Goal: Task Accomplishment & Management: Use online tool/utility

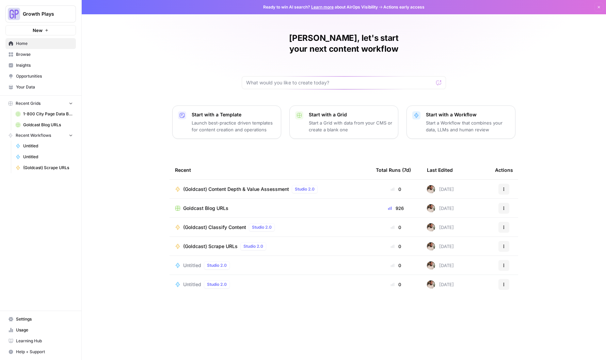
click at [262, 186] on span "(Goldcast) Content Depth & Value Assessment" at bounding box center [236, 189] width 106 height 7
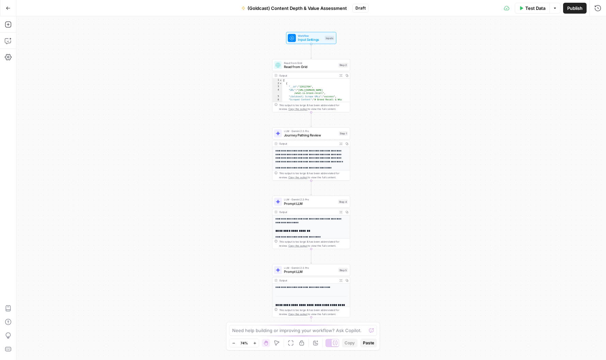
click at [307, 137] on span "Journey Pathing Review" at bounding box center [310, 135] width 53 height 5
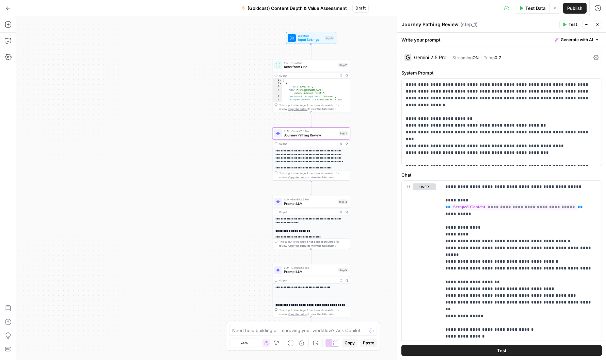
click at [341, 144] on icon "button" at bounding box center [341, 143] width 3 height 3
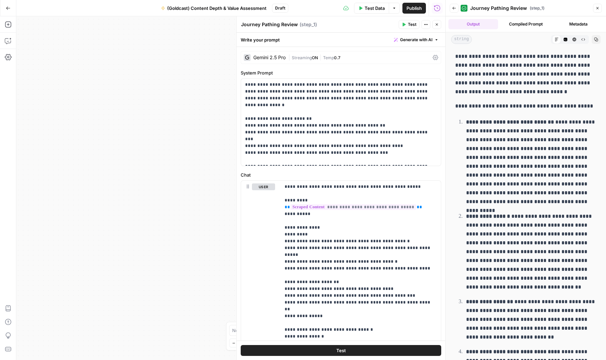
click at [277, 60] on div "Gemini 2.5 Pro" at bounding box center [269, 57] width 32 height 5
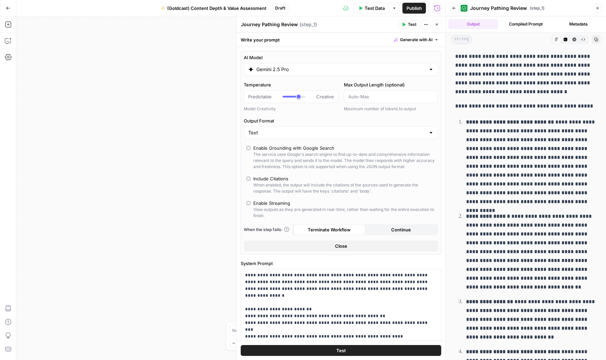
click at [282, 69] on input "Gemini 2.5 Pro" at bounding box center [340, 69] width 169 height 7
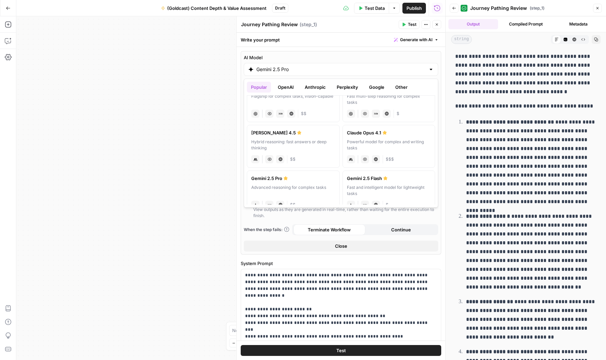
scroll to position [75, 0]
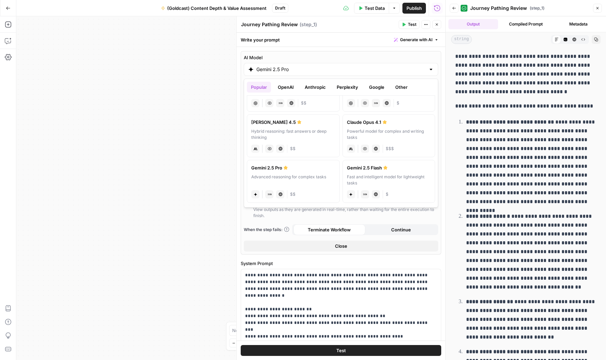
click at [311, 133] on div "Hybrid reasoning: fast answers or deep thinking" at bounding box center [293, 134] width 84 height 12
type input "Claude Sonnet 4.5"
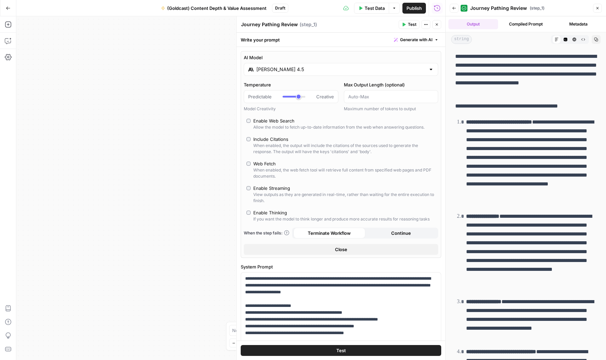
scroll to position [1, 0]
click at [364, 346] on button "Test" at bounding box center [341, 350] width 201 height 11
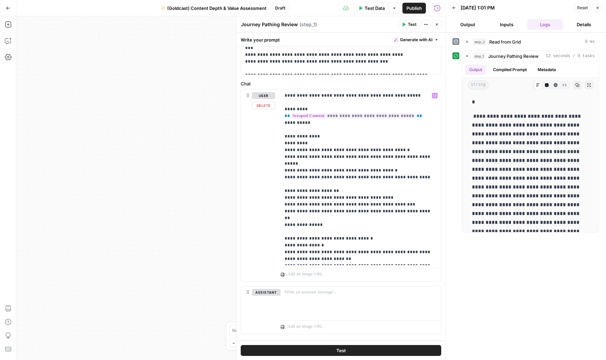
scroll to position [299, 0]
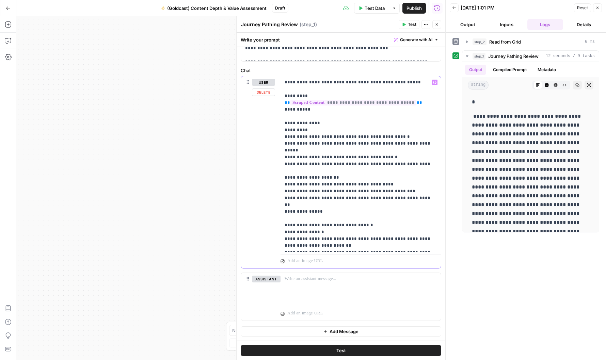
click at [361, 244] on p "**********" at bounding box center [361, 164] width 152 height 170
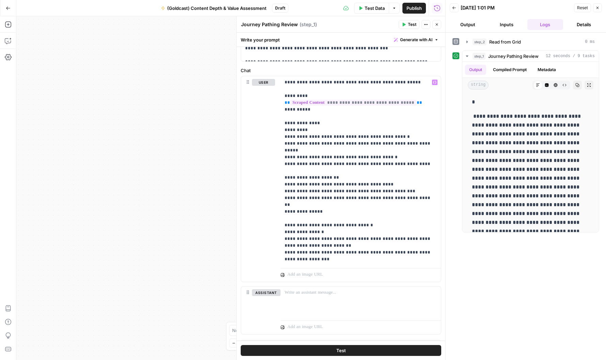
click at [328, 350] on button "Test" at bounding box center [341, 350] width 201 height 11
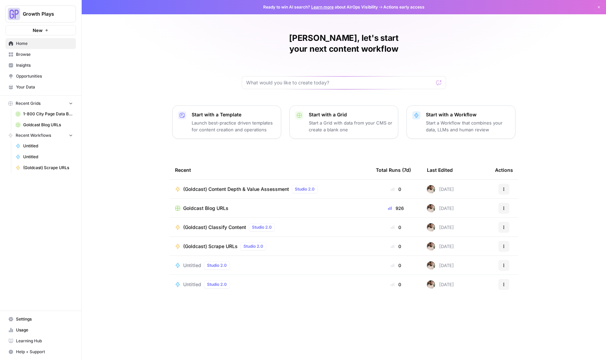
click at [27, 56] on span "Browse" at bounding box center [44, 54] width 57 height 6
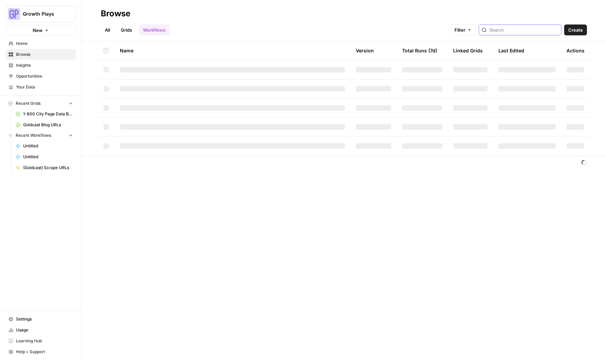
click at [534, 33] on input "search" at bounding box center [523, 30] width 69 height 7
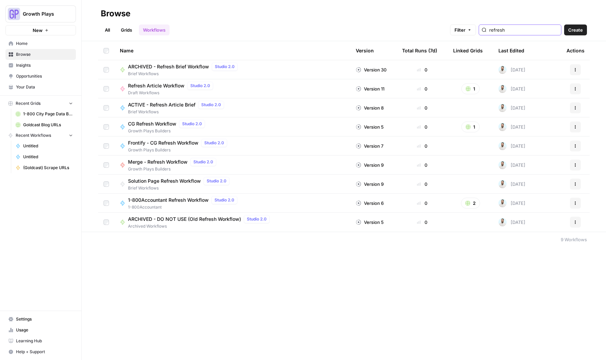
type input "refresh"
click at [274, 19] on div "All Grids Workflows Filter refresh Create" at bounding box center [344, 27] width 486 height 16
click at [468, 127] on icon "button" at bounding box center [468, 127] width 4 height 4
click at [498, 153] on span "CG Refresh Workflow Grid" at bounding box center [502, 151] width 54 height 7
click at [163, 87] on span "Refresh Article Workflow" at bounding box center [156, 85] width 57 height 7
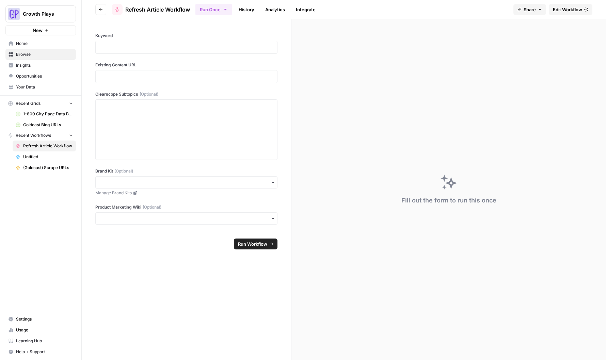
click at [244, 9] on link "History" at bounding box center [247, 9] width 24 height 11
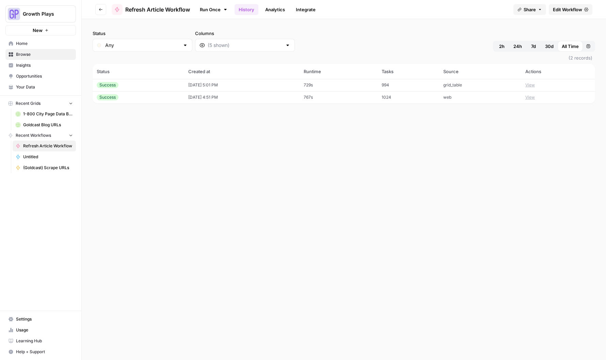
click at [245, 82] on td "[DATE] 5:01 PM" at bounding box center [241, 85] width 115 height 12
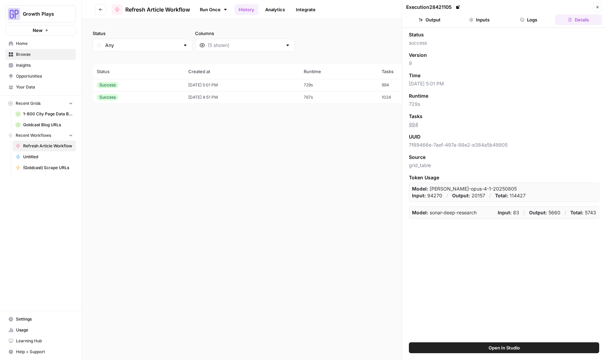
click at [477, 20] on button "Inputs" at bounding box center [479, 19] width 47 height 11
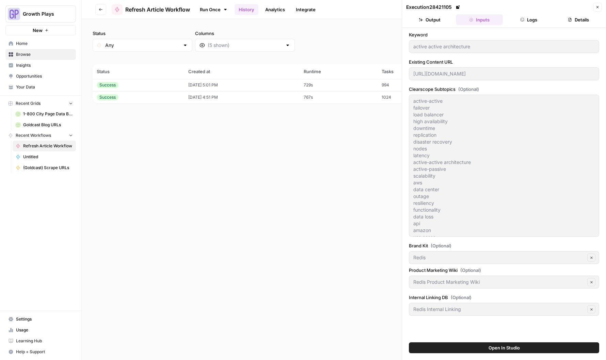
click at [530, 16] on button "Logs" at bounding box center [529, 19] width 47 height 11
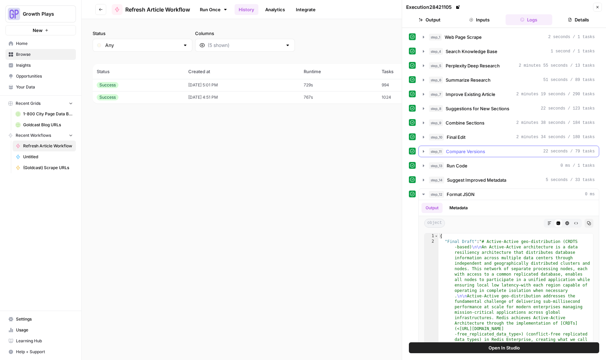
click at [477, 154] on span "Compare Versions" at bounding box center [465, 151] width 39 height 7
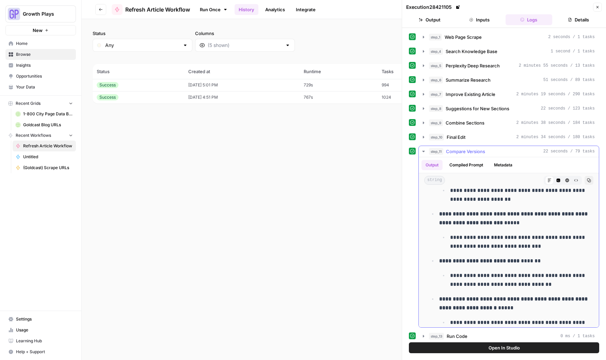
scroll to position [374, 0]
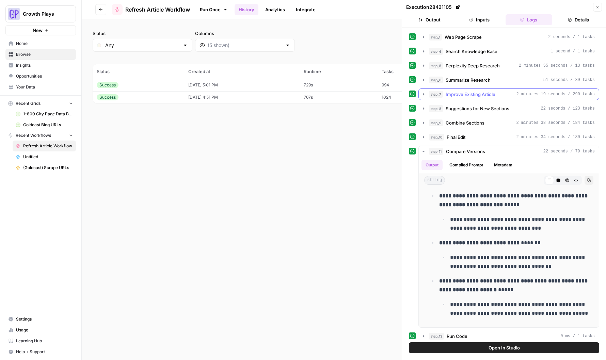
click at [486, 92] on span "Improve Existing Article" at bounding box center [471, 94] width 50 height 7
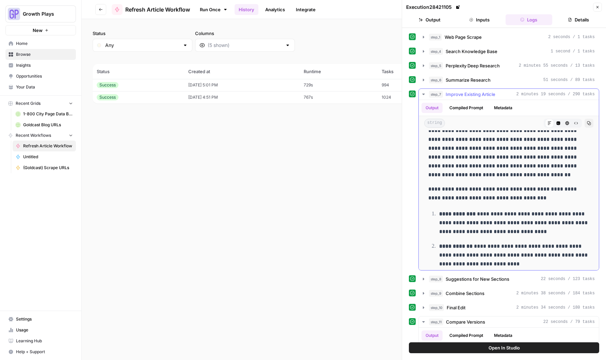
scroll to position [1421, 0]
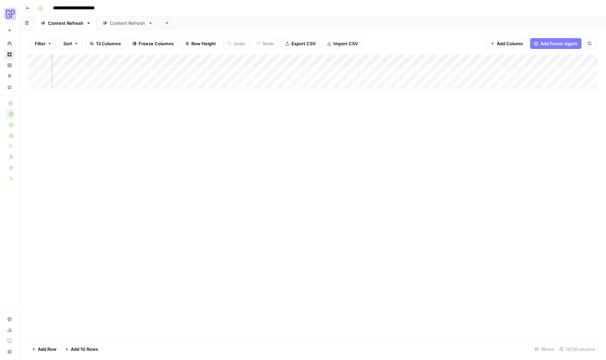
scroll to position [0, 73]
